Goal: Information Seeking & Learning: Compare options

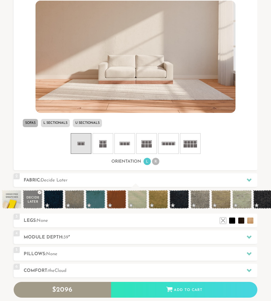
scroll to position [6127, 271]
click at [191, 144] on rect at bounding box center [191, 145] width 3 height 3
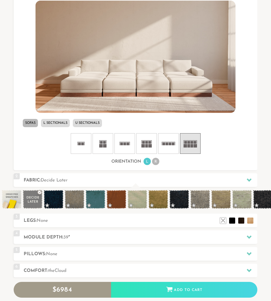
click at [123, 143] on icon at bounding box center [124, 143] width 18 height 18
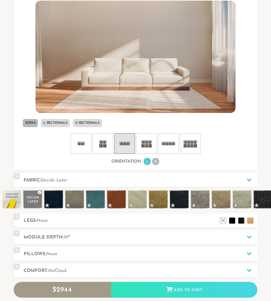
click at [152, 161] on ul "L R" at bounding box center [151, 161] width 17 height 8
click at [154, 162] on li "R" at bounding box center [155, 161] width 7 height 7
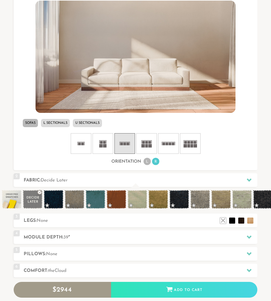
click at [174, 142] on rect at bounding box center [172, 143] width 3 height 3
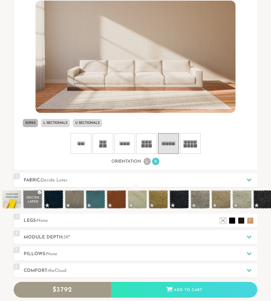
click at [88, 122] on li "U Sectionals" at bounding box center [87, 123] width 29 height 8
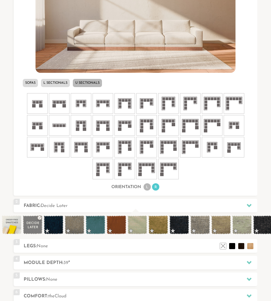
scroll to position [279, 0]
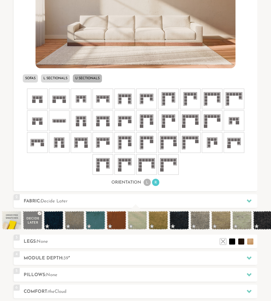
click at [193, 123] on icon at bounding box center [190, 121] width 18 height 18
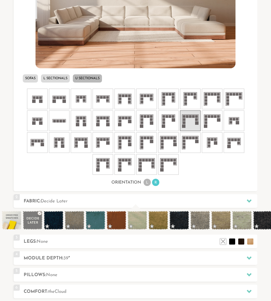
click at [98, 129] on li at bounding box center [102, 120] width 21 height 21
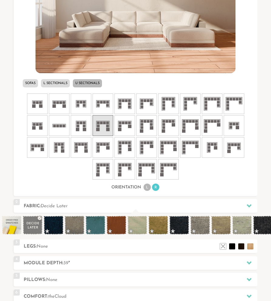
scroll to position [274, 0]
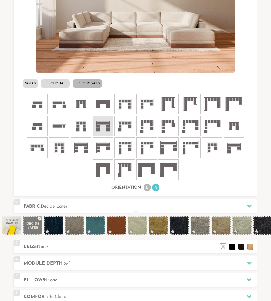
click at [192, 130] on icon at bounding box center [190, 126] width 18 height 18
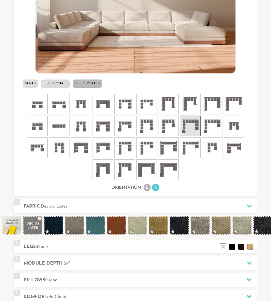
click at [210, 129] on icon at bounding box center [212, 126] width 18 height 18
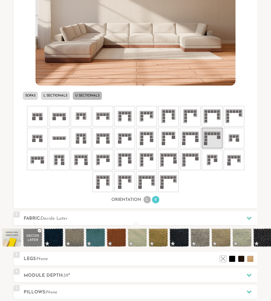
scroll to position [266, 0]
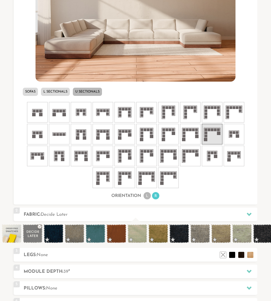
click at [53, 91] on li "L Sectionals" at bounding box center [55, 92] width 29 height 8
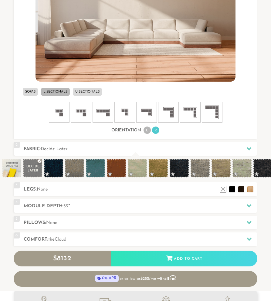
scroll to position [0, 0]
click at [216, 110] on rect at bounding box center [216, 110] width 3 height 3
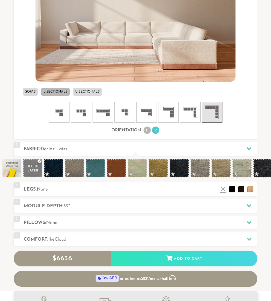
click at [190, 117] on icon at bounding box center [190, 112] width 18 height 18
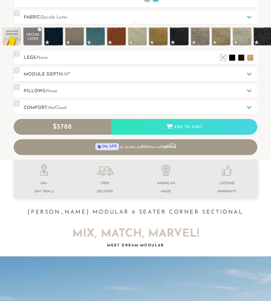
scroll to position [354, 0]
